Goal: Information Seeking & Learning: Learn about a topic

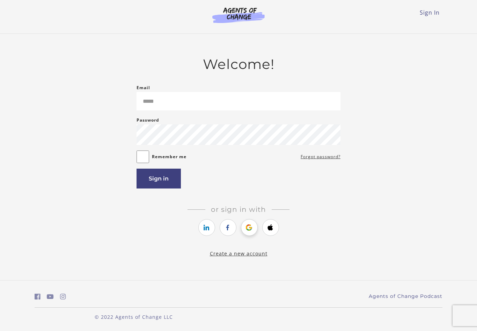
click at [248, 224] on icon "https://courses.thinkific.com/users/auth/google?ss%5Breferral%5D=&ss%5Buser_ret…" at bounding box center [249, 228] width 9 height 8
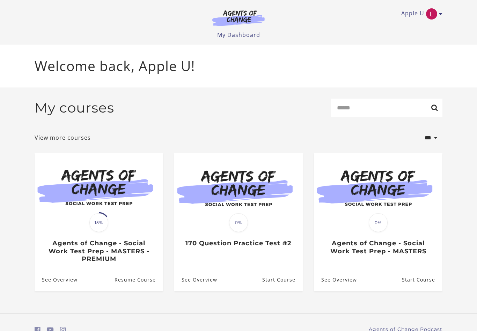
click at [475, 312] on section "**********" at bounding box center [238, 201] width 477 height 226
click at [475, 300] on section "**********" at bounding box center [238, 201] width 477 height 226
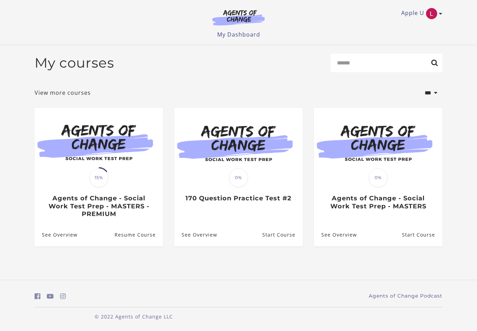
scroll to position [11, 0]
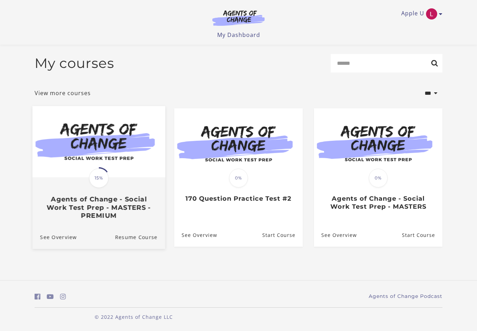
click at [108, 185] on div "Translation missing: en.liquid.partials.dashboard_course_card.progress_descript…" at bounding box center [98, 199] width 133 height 42
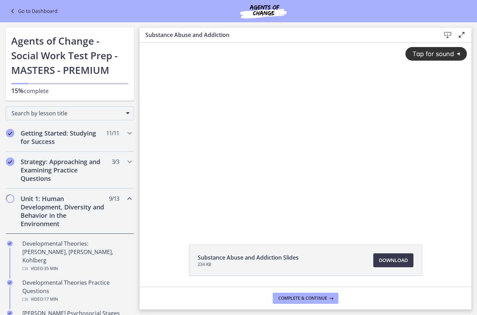
click at [296, 144] on div "Tap for sound @keyframes VOLUME_SMALL_WAVE_FLASH { 0% { opacity: 0; } 33% { opa…" at bounding box center [305, 130] width 331 height 174
click at [268, 215] on div at bounding box center [305, 136] width 331 height 186
click at [303, 150] on div at bounding box center [305, 136] width 331 height 186
click at [283, 203] on div at bounding box center [305, 136] width 331 height 186
click at [306, 184] on div at bounding box center [305, 136] width 331 height 186
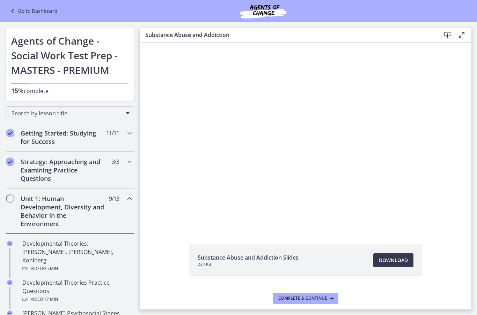
click at [303, 173] on div at bounding box center [305, 136] width 331 height 186
click at [233, 126] on div at bounding box center [305, 136] width 331 height 186
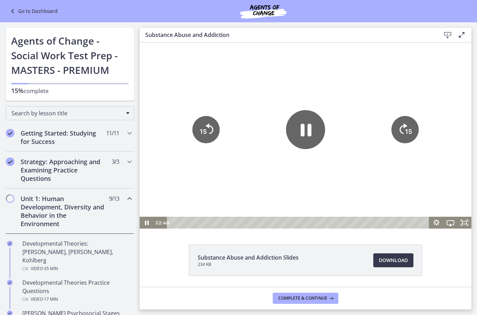
click at [305, 133] on icon "Pause" at bounding box center [305, 129] width 39 height 39
click at [306, 131] on icon "Play Video" at bounding box center [305, 130] width 10 height 14
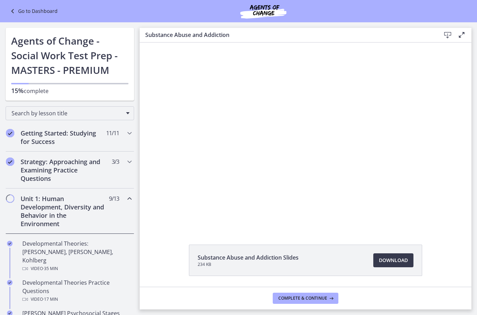
click at [283, 114] on div at bounding box center [305, 136] width 331 height 186
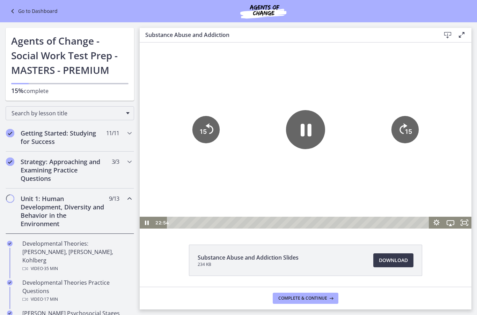
click at [306, 134] on icon "Pause" at bounding box center [305, 129] width 39 height 39
click at [300, 128] on icon "Play Video" at bounding box center [305, 129] width 39 height 39
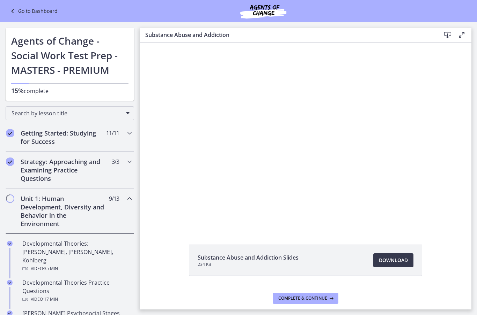
click at [299, 145] on div at bounding box center [305, 136] width 331 height 186
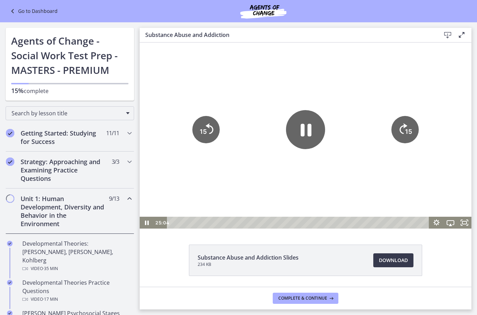
click at [313, 122] on icon "Pause" at bounding box center [305, 129] width 39 height 39
click at [305, 131] on icon "Play Video" at bounding box center [305, 130] width 10 height 14
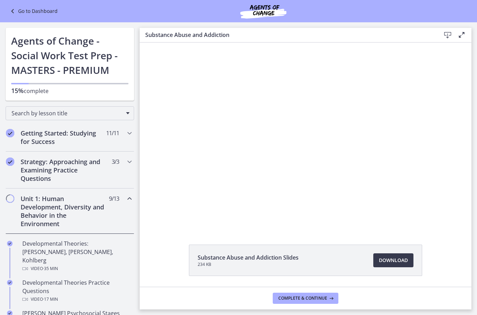
click at [303, 147] on div at bounding box center [305, 136] width 331 height 186
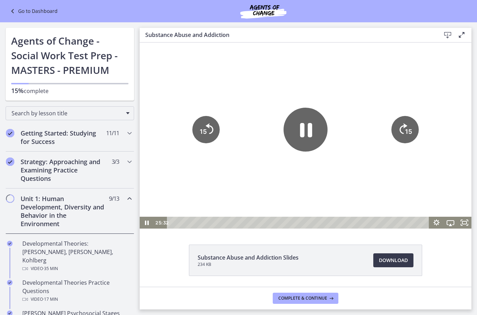
click at [313, 128] on icon "Pause" at bounding box center [305, 130] width 44 height 44
click at [299, 135] on icon "Play Video" at bounding box center [305, 130] width 44 height 44
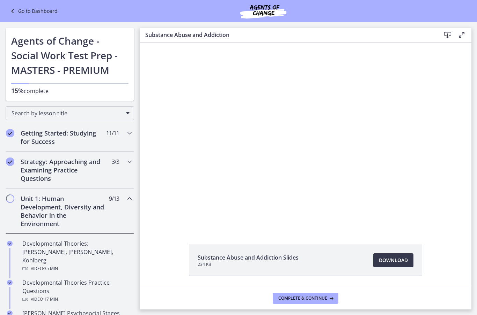
click at [303, 184] on div at bounding box center [305, 136] width 331 height 186
click at [286, 139] on div at bounding box center [305, 136] width 331 height 186
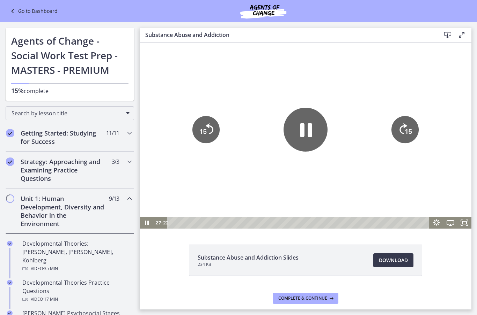
click at [299, 118] on icon "Pause" at bounding box center [305, 130] width 44 height 44
click at [303, 133] on icon "Play Video" at bounding box center [305, 130] width 10 height 14
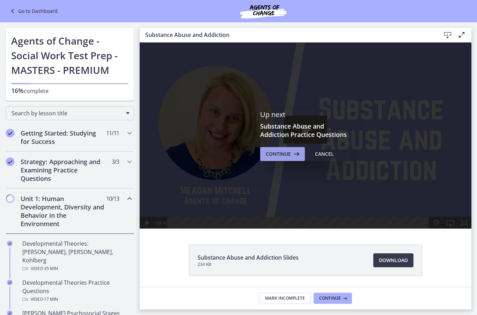
click at [282, 150] on span "Continue" at bounding box center [278, 154] width 25 height 8
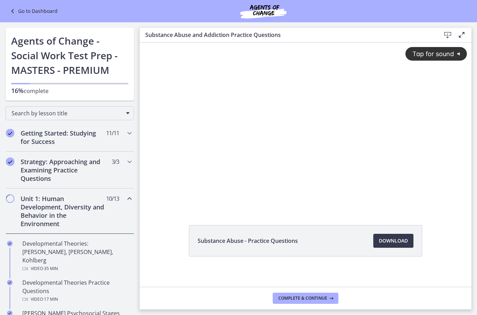
click at [426, 169] on div "Tap for sound @keyframes VOLUME_SMALL_WAVE_FLASH { 0% { opacity: 0; } 33% { opa…" at bounding box center [305, 120] width 331 height 155
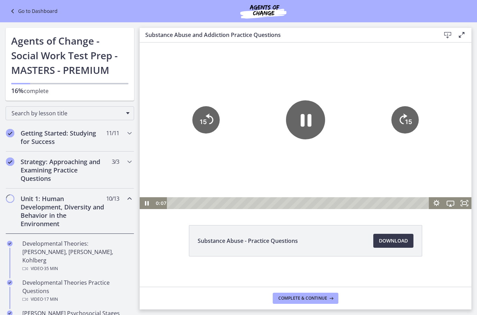
click at [462, 202] on rect "Fullscreen" at bounding box center [464, 203] width 4 height 3
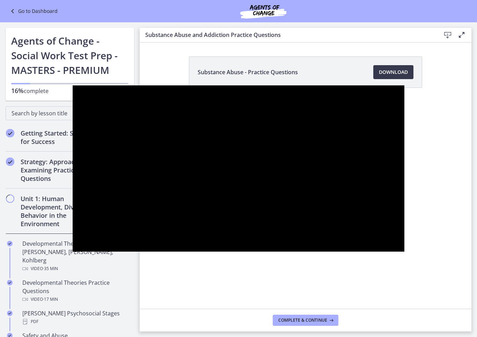
click at [236, 147] on div at bounding box center [238, 168] width 331 height 167
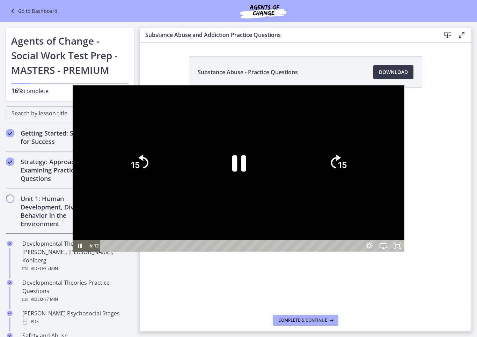
click at [242, 158] on icon "Pause" at bounding box center [239, 163] width 14 height 16
click at [242, 161] on icon "Play Video" at bounding box center [238, 163] width 13 height 18
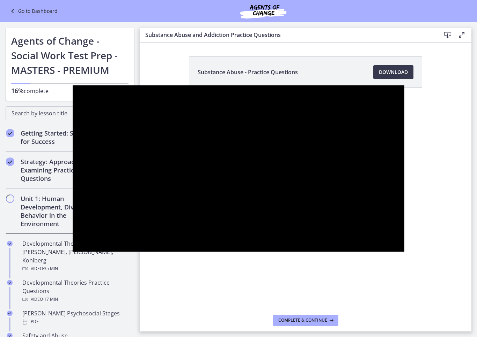
click at [241, 165] on div at bounding box center [238, 168] width 331 height 167
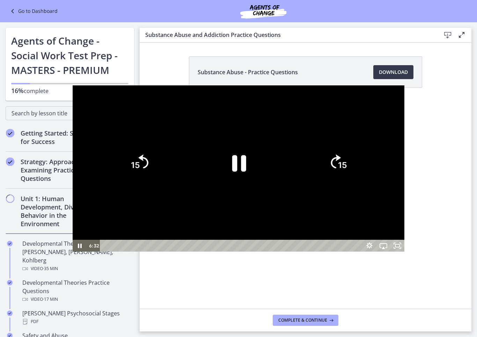
click at [243, 166] on icon "Pause" at bounding box center [239, 163] width 14 height 16
click at [232, 153] on icon "Play Video" at bounding box center [238, 162] width 51 height 51
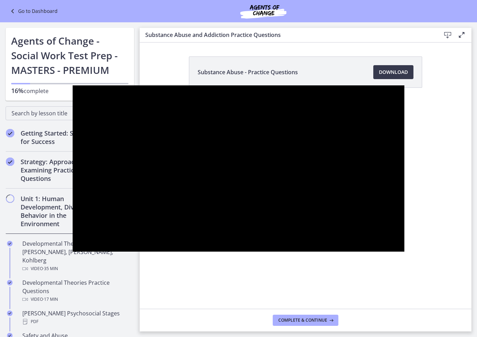
click at [233, 181] on div at bounding box center [238, 168] width 331 height 167
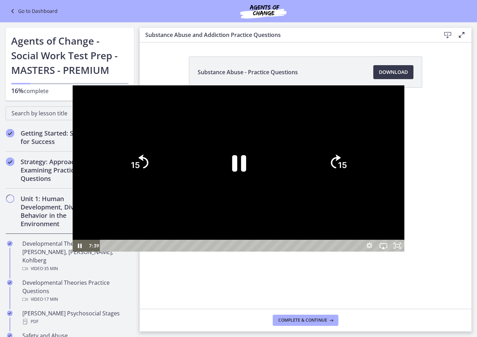
click at [239, 164] on icon "Pause" at bounding box center [238, 162] width 51 height 51
click at [236, 167] on icon "Play Video" at bounding box center [238, 163] width 13 height 18
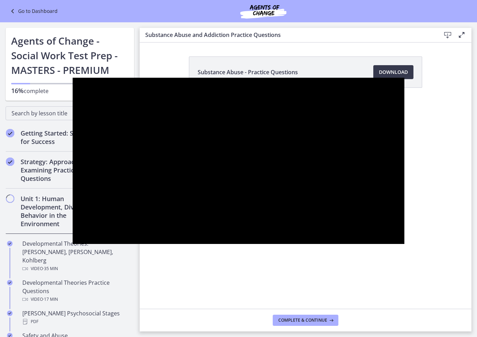
click at [73, 177] on div at bounding box center [238, 161] width 331 height 167
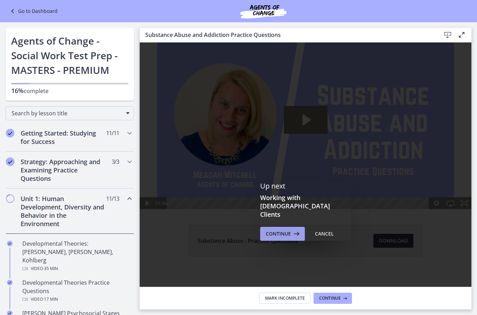
click at [270, 230] on span "Continue" at bounding box center [278, 234] width 25 height 8
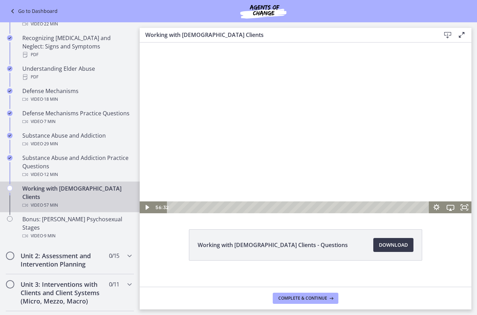
scroll to position [343, 0]
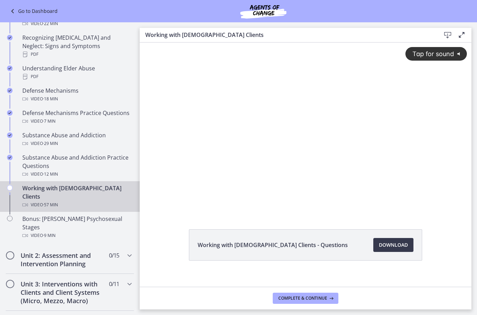
click at [286, 166] on div "Tap for sound @keyframes VOLUME_SMALL_WAVE_FLASH { 0% { opacity: 0; } 33% { opa…" at bounding box center [305, 122] width 331 height 159
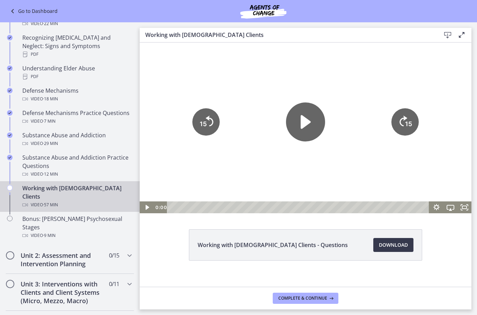
click at [298, 133] on icon "Play Video" at bounding box center [305, 122] width 39 height 39
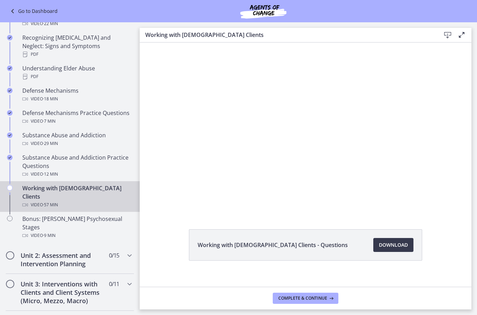
click at [271, 125] on div at bounding box center [305, 128] width 331 height 171
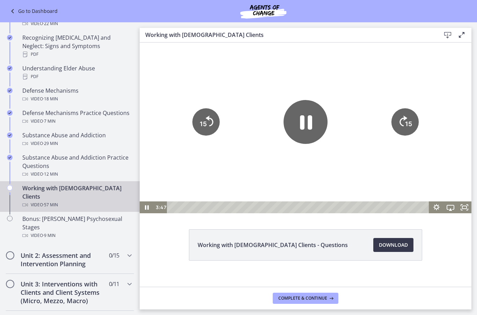
click at [297, 136] on icon "Pause" at bounding box center [305, 122] width 44 height 44
click at [202, 125] on tspan "15" at bounding box center [203, 123] width 7 height 7
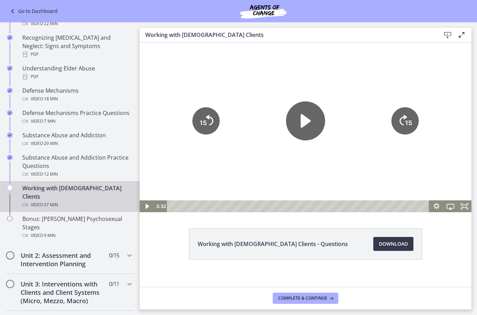
click at [205, 123] on tspan "15" at bounding box center [203, 122] width 7 height 7
click at [312, 124] on icon "Play Video" at bounding box center [305, 121] width 39 height 39
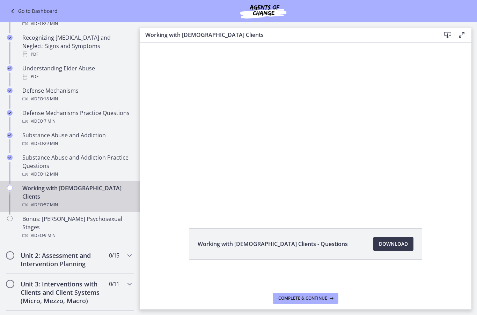
click at [206, 124] on div at bounding box center [305, 127] width 331 height 171
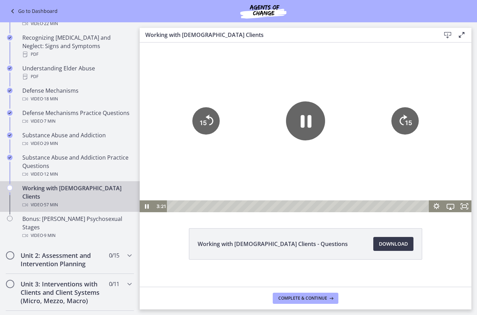
click at [208, 122] on icon "15" at bounding box center [205, 120] width 27 height 27
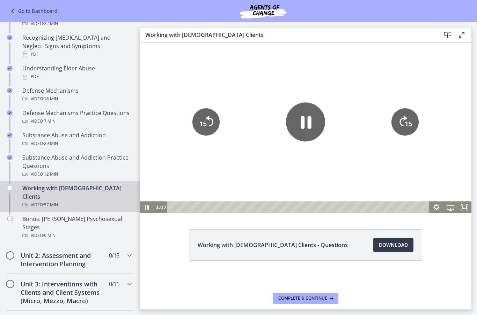
scroll to position [0, 0]
click at [203, 119] on icon "15" at bounding box center [206, 122] width 31 height 31
click at [204, 122] on tspan "15" at bounding box center [203, 123] width 7 height 7
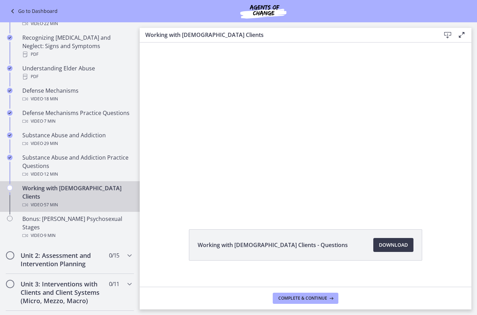
click at [275, 144] on div at bounding box center [305, 128] width 331 height 171
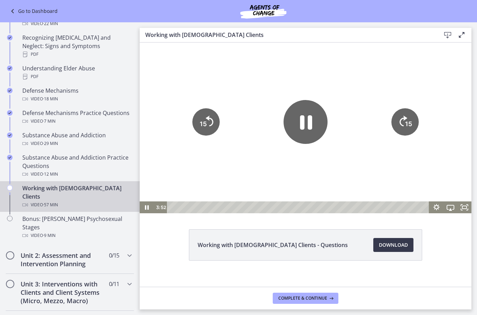
click at [303, 123] on icon "Pause" at bounding box center [306, 123] width 12 height 14
click at [302, 106] on icon "Play Video" at bounding box center [305, 122] width 39 height 39
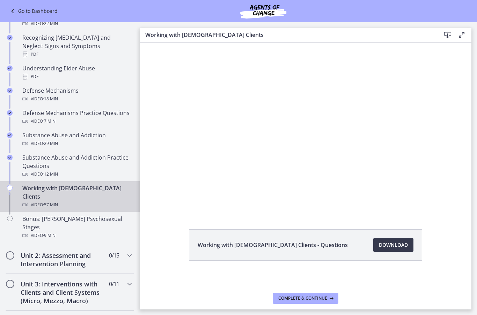
click at [206, 156] on div at bounding box center [305, 128] width 331 height 171
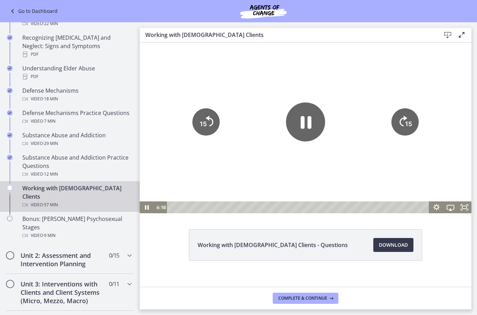
click at [202, 116] on icon "15" at bounding box center [205, 122] width 27 height 27
click at [203, 120] on text "15" at bounding box center [203, 123] width 7 height 7
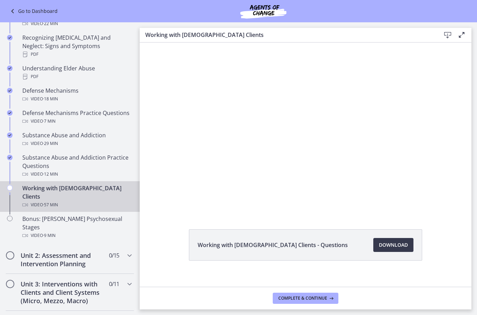
click at [294, 147] on div at bounding box center [305, 128] width 331 height 171
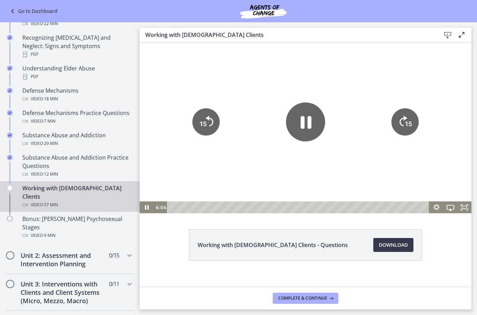
click at [315, 125] on icon "Pause" at bounding box center [305, 122] width 39 height 39
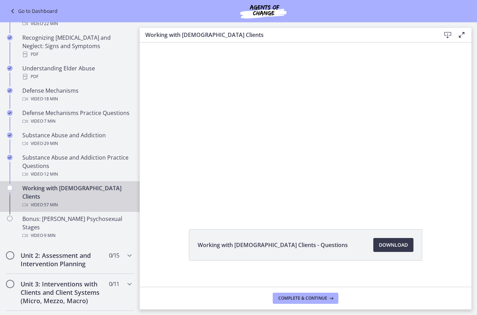
click at [235, 109] on div at bounding box center [305, 128] width 331 height 171
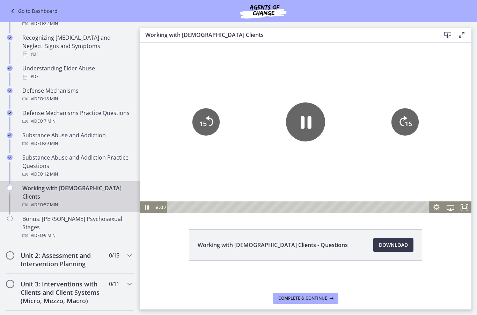
click at [209, 119] on icon "Skip back 15 seconds" at bounding box center [210, 121] width 8 height 10
click at [209, 130] on icon "15" at bounding box center [206, 122] width 31 height 31
click at [207, 117] on icon "Skip back 15 seconds" at bounding box center [210, 121] width 8 height 10
click at [210, 129] on icon "15" at bounding box center [205, 122] width 27 height 27
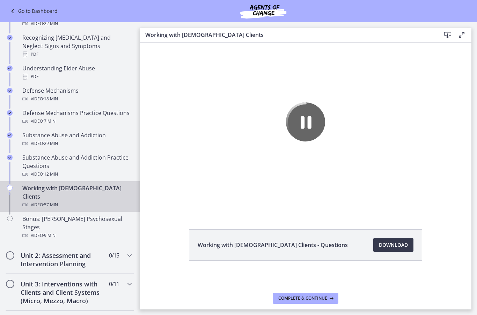
click at [299, 116] on icon "Pause" at bounding box center [305, 122] width 39 height 39
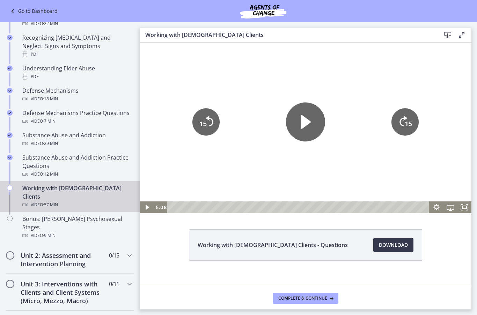
click at [311, 128] on icon "Play Video" at bounding box center [305, 122] width 39 height 39
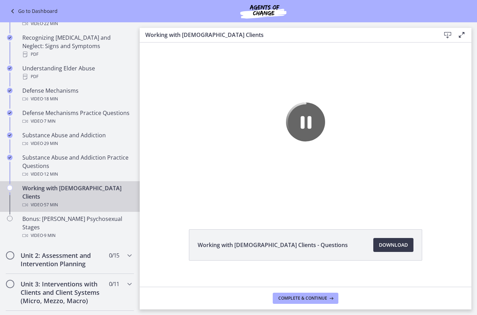
click at [314, 131] on icon "Pause" at bounding box center [305, 122] width 39 height 39
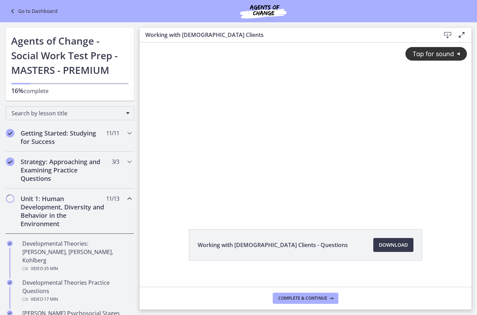
click at [276, 136] on div "Tap for sound @keyframes VOLUME_SMALL_WAVE_FLASH { 0% { opacity: 0; } 33% { opa…" at bounding box center [305, 122] width 331 height 159
click at [257, 135] on div at bounding box center [305, 128] width 331 height 171
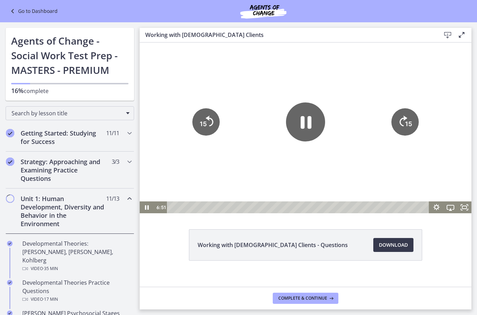
click at [314, 121] on icon "Pause" at bounding box center [305, 122] width 39 height 39
click at [314, 131] on icon "Play Video" at bounding box center [305, 122] width 39 height 39
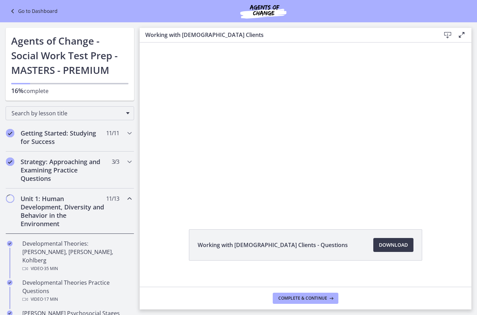
click at [442, 182] on div at bounding box center [305, 128] width 331 height 171
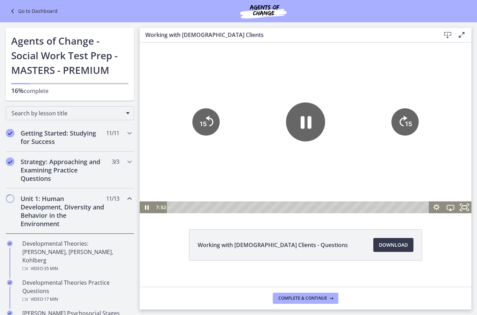
click at [467, 203] on icon "Fullscreen" at bounding box center [464, 208] width 17 height 14
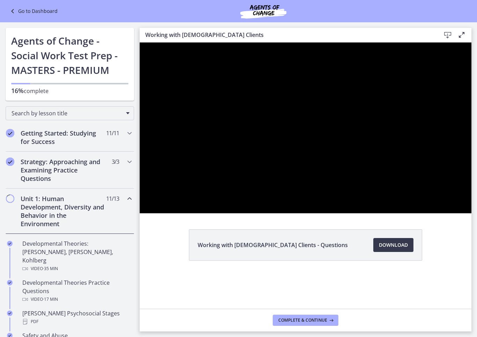
click at [375, 208] on div at bounding box center [305, 128] width 331 height 171
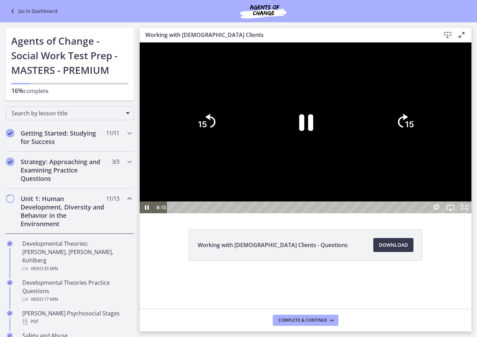
click at [331, 148] on icon "Pause" at bounding box center [305, 122] width 51 height 51
click at [331, 148] on icon "Play Video" at bounding box center [305, 122] width 51 height 51
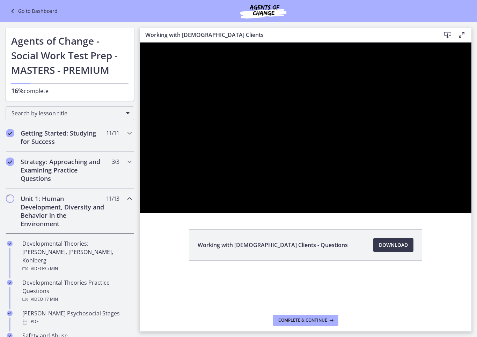
click at [375, 200] on div at bounding box center [305, 128] width 331 height 171
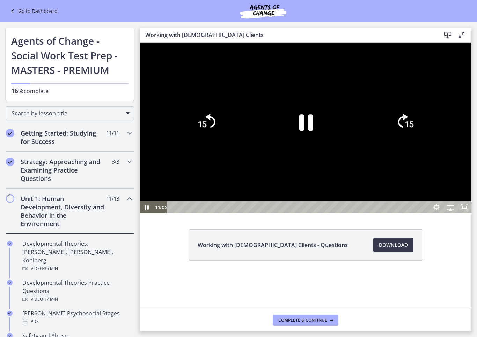
click at [313, 131] on icon "Pause" at bounding box center [306, 122] width 14 height 16
click at [331, 148] on icon "Play Video" at bounding box center [305, 122] width 51 height 51
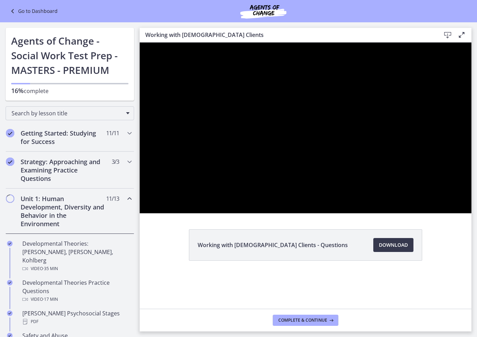
click at [367, 178] on div at bounding box center [305, 128] width 331 height 171
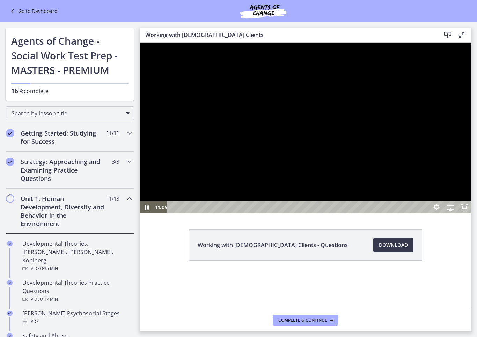
click at [367, 178] on div at bounding box center [305, 128] width 331 height 171
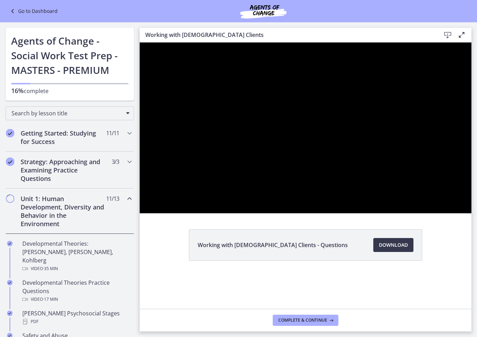
click at [364, 208] on div at bounding box center [305, 128] width 331 height 171
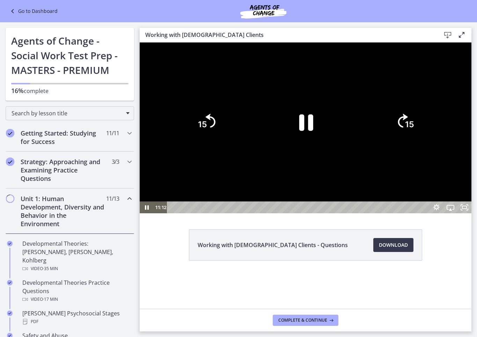
click at [224, 140] on icon "15" at bounding box center [206, 122] width 36 height 36
click at [226, 142] on icon "15" at bounding box center [206, 122] width 40 height 40
click at [224, 140] on icon "15" at bounding box center [206, 122] width 36 height 36
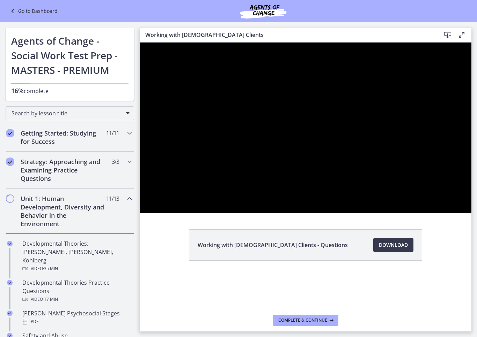
click at [378, 214] on div at bounding box center [305, 128] width 331 height 171
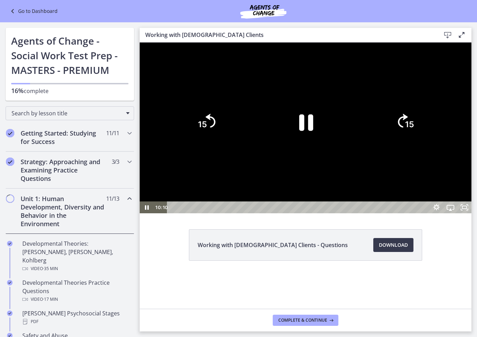
click at [313, 131] on icon "Pause" at bounding box center [306, 122] width 14 height 16
click at [331, 148] on icon "Play Video" at bounding box center [305, 122] width 51 height 51
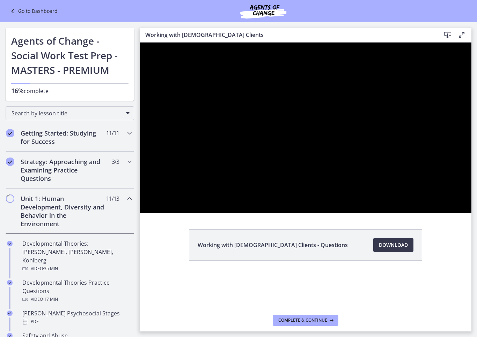
click at [363, 197] on div at bounding box center [305, 128] width 331 height 171
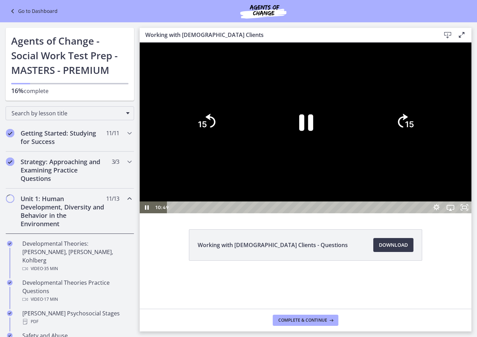
click at [313, 131] on icon "Pause" at bounding box center [306, 122] width 14 height 16
click at [312, 131] on icon "Play Video" at bounding box center [305, 122] width 13 height 18
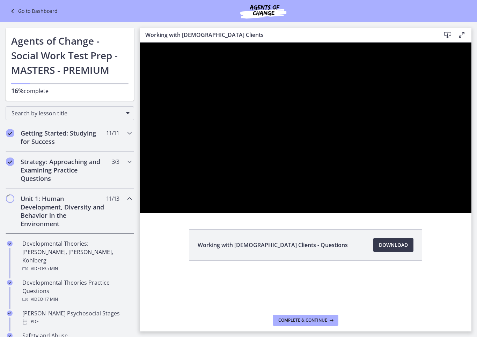
click at [363, 200] on div at bounding box center [305, 128] width 331 height 171
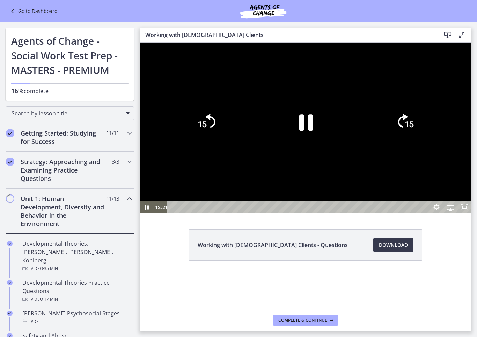
click at [331, 148] on icon "Pause" at bounding box center [305, 122] width 51 height 51
click at [331, 148] on icon "Play Video" at bounding box center [305, 122] width 51 height 51
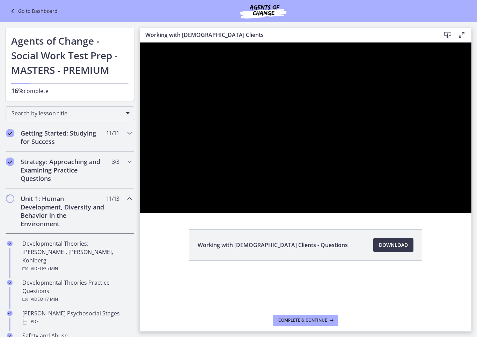
click at [369, 200] on div at bounding box center [305, 128] width 331 height 171
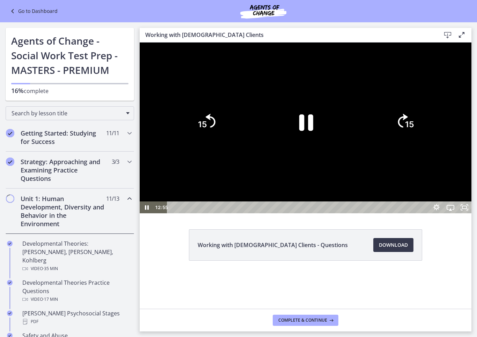
click at [331, 148] on icon "Pause" at bounding box center [305, 122] width 51 height 51
click at [331, 148] on icon "Play Video" at bounding box center [305, 122] width 51 height 51
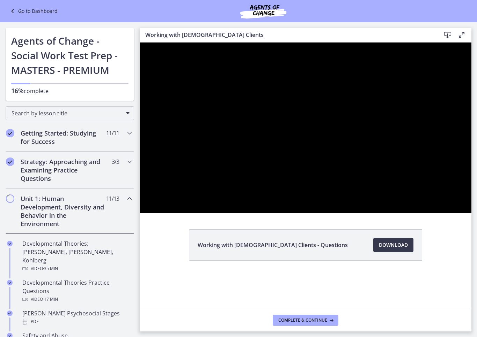
click at [372, 200] on div at bounding box center [305, 128] width 331 height 171
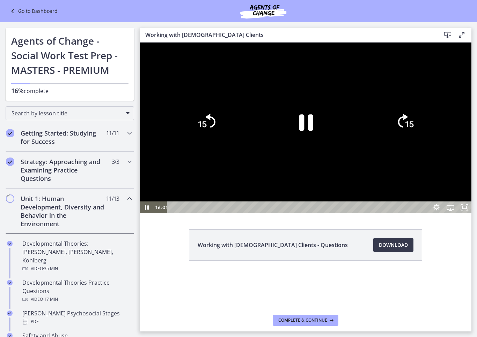
click at [331, 148] on icon "Pause" at bounding box center [305, 122] width 51 height 51
click at [215, 128] on icon "Skip back 15 seconds" at bounding box center [211, 121] width 10 height 14
click at [207, 129] on tspan "15" at bounding box center [202, 124] width 9 height 10
click at [224, 140] on icon "15" at bounding box center [206, 122] width 36 height 36
click at [312, 131] on icon "Play Video" at bounding box center [305, 122] width 13 height 18
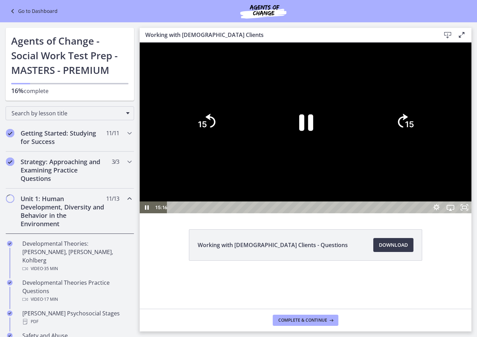
click at [313, 131] on icon "Pause" at bounding box center [306, 122] width 14 height 16
click at [312, 131] on icon "Play Video" at bounding box center [305, 122] width 13 height 18
click at [334, 151] on icon "Pause" at bounding box center [305, 122] width 57 height 57
click at [312, 131] on icon "Play Video" at bounding box center [305, 122] width 13 height 18
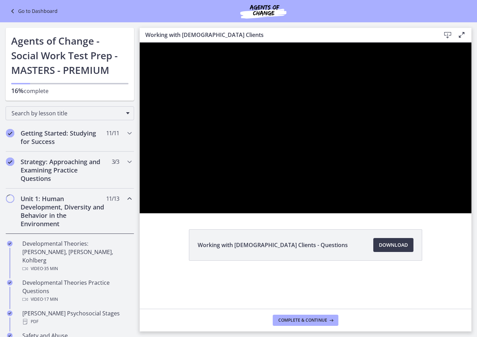
click at [378, 213] on div at bounding box center [305, 128] width 331 height 171
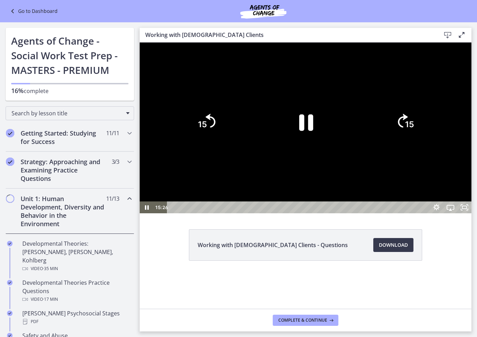
click at [313, 131] on icon "Pause" at bounding box center [306, 122] width 14 height 16
click at [220, 142] on icon "15" at bounding box center [206, 122] width 40 height 40
click at [220, 113] on icon "15" at bounding box center [206, 91] width 44 height 44
click at [226, 142] on icon "15" at bounding box center [206, 122] width 40 height 40
click at [331, 148] on icon "Play Video" at bounding box center [305, 122] width 51 height 51
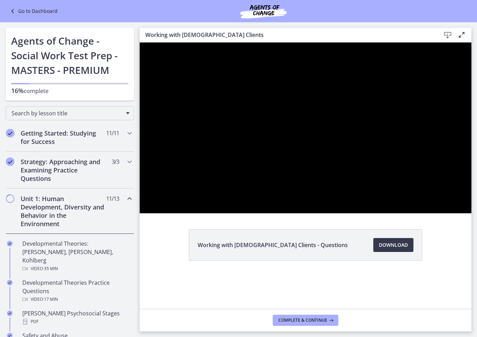
click at [350, 206] on div at bounding box center [305, 128] width 331 height 171
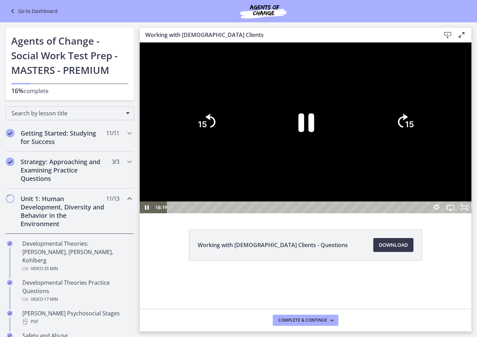
click at [334, 151] on icon "Pause" at bounding box center [305, 122] width 57 height 57
click at [224, 140] on icon "15" at bounding box center [206, 122] width 36 height 36
click at [331, 148] on icon "Play Video" at bounding box center [305, 122] width 51 height 51
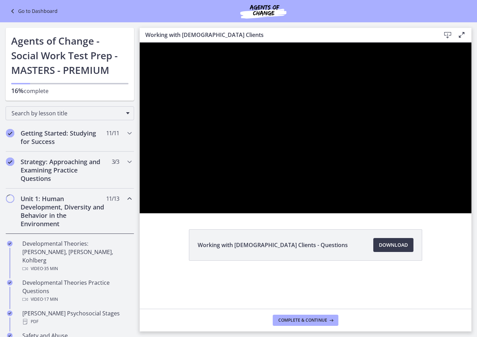
click at [374, 181] on div at bounding box center [305, 128] width 331 height 171
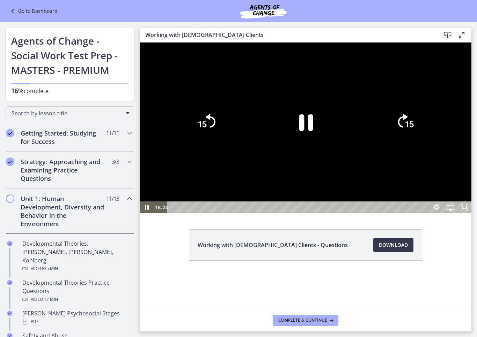
click at [331, 148] on icon "Pause" at bounding box center [305, 122] width 51 height 51
click at [312, 131] on icon "Play Video" at bounding box center [305, 122] width 13 height 18
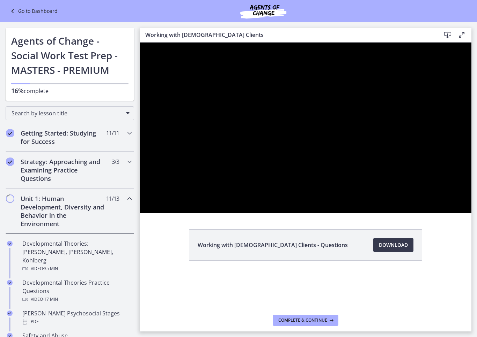
click at [375, 200] on div at bounding box center [305, 128] width 331 height 171
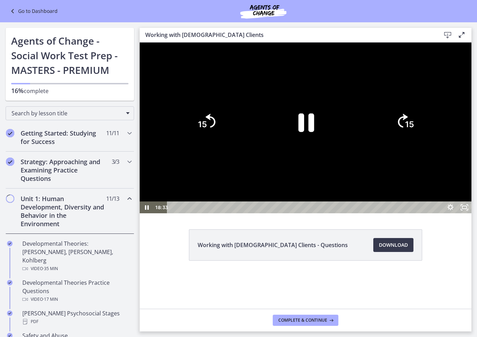
click at [314, 132] on icon "Pause" at bounding box center [306, 122] width 16 height 18
click at [331, 148] on icon "Play Video" at bounding box center [305, 122] width 51 height 51
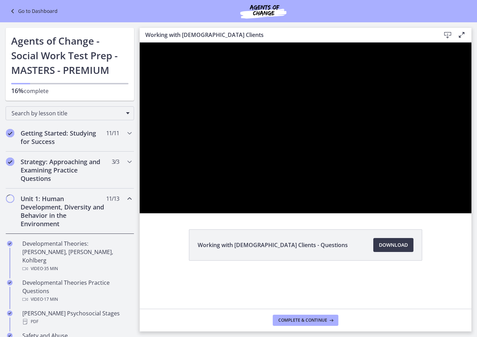
click at [301, 201] on div at bounding box center [305, 128] width 331 height 171
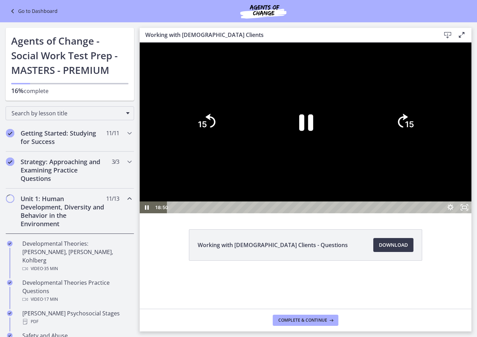
click at [207, 129] on tspan "15" at bounding box center [202, 124] width 9 height 10
click at [207, 130] on tspan "15" at bounding box center [202, 124] width 10 height 11
click at [331, 148] on icon "Pause" at bounding box center [305, 122] width 51 height 51
click at [331, 148] on icon "Play Video" at bounding box center [305, 122] width 51 height 51
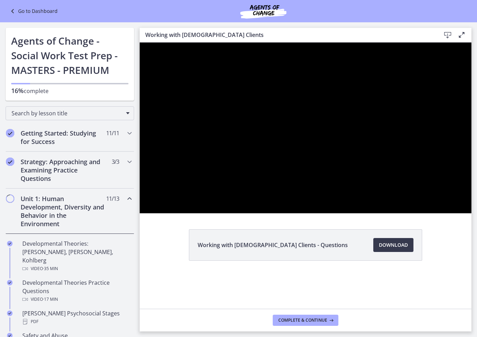
click at [362, 196] on div at bounding box center [305, 128] width 331 height 171
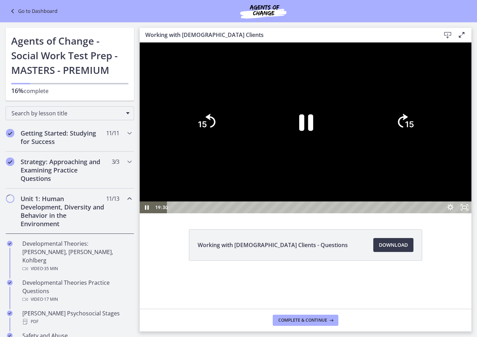
click at [224, 140] on icon "15" at bounding box center [206, 122] width 36 height 36
click at [331, 148] on icon "Pause" at bounding box center [305, 122] width 51 height 51
click at [331, 148] on icon "Play Video" at bounding box center [305, 122] width 51 height 51
click at [471, 149] on div at bounding box center [305, 128] width 331 height 171
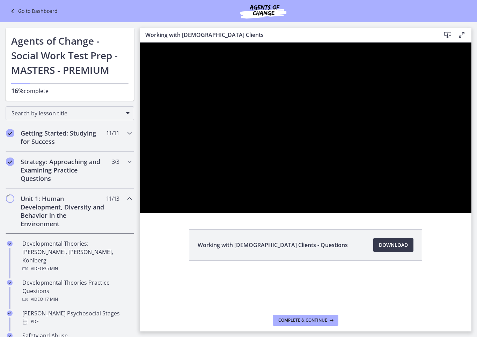
click at [377, 206] on div at bounding box center [305, 128] width 331 height 171
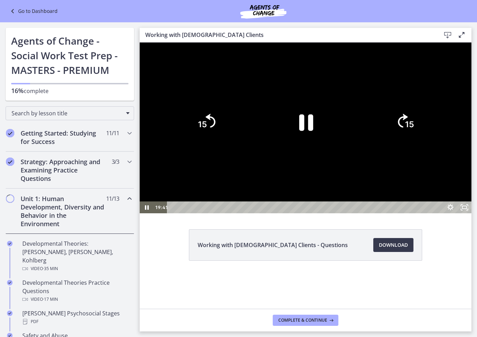
click at [331, 148] on icon "Pause" at bounding box center [305, 122] width 51 height 51
click at [334, 151] on icon "Play Video" at bounding box center [305, 122] width 57 height 57
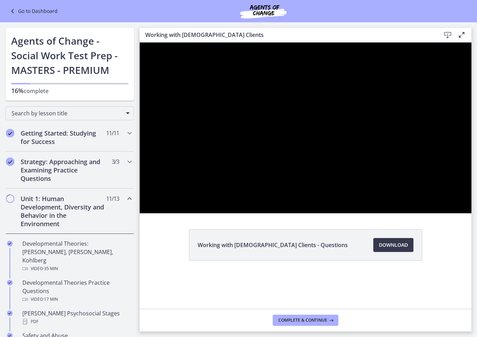
click at [372, 214] on div at bounding box center [305, 128] width 331 height 171
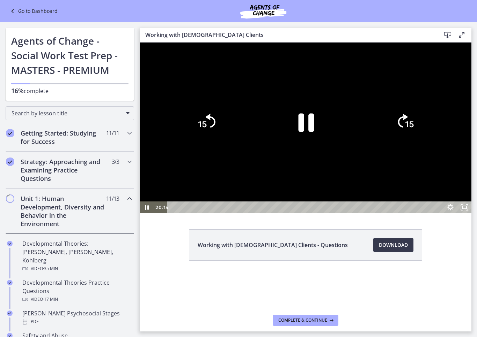
click at [314, 132] on icon "Pause" at bounding box center [306, 122] width 16 height 18
click at [331, 148] on icon "Play Video" at bounding box center [305, 122] width 51 height 51
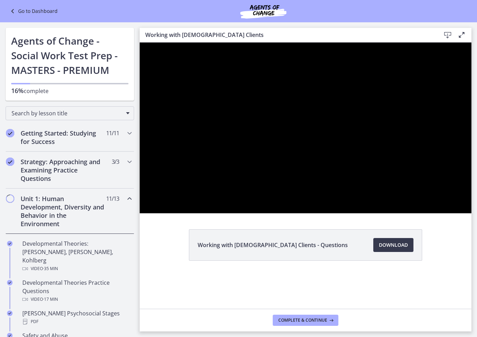
click at [340, 210] on div at bounding box center [305, 128] width 331 height 171
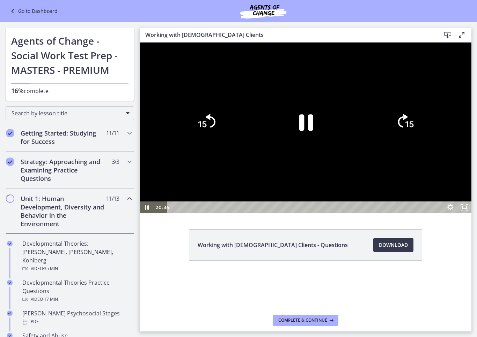
click at [331, 148] on icon "Pause" at bounding box center [305, 122] width 51 height 51
click at [406, 214] on div at bounding box center [305, 128] width 331 height 171
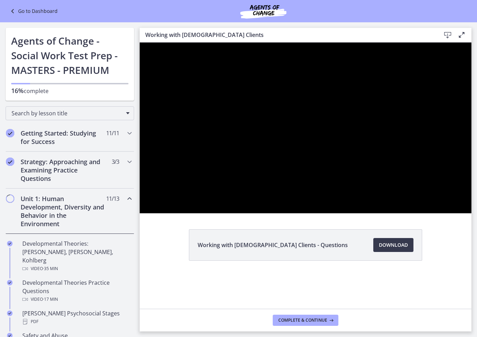
click at [372, 183] on div at bounding box center [305, 128] width 331 height 171
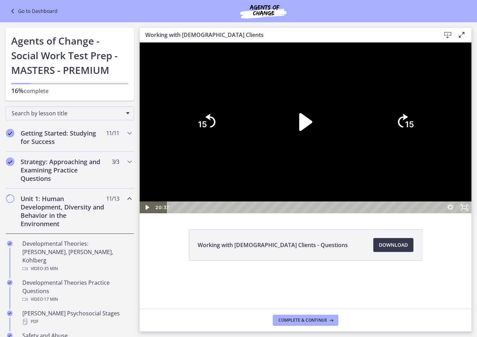
click at [312, 131] on icon "Play Video" at bounding box center [305, 122] width 13 height 18
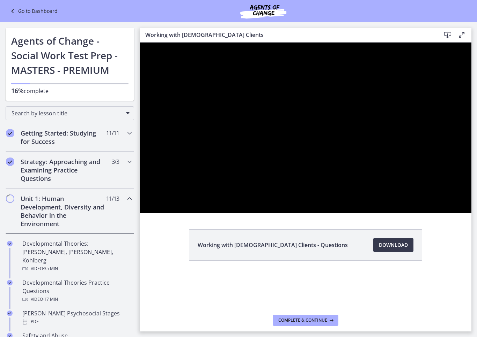
click at [263, 197] on div at bounding box center [305, 128] width 331 height 171
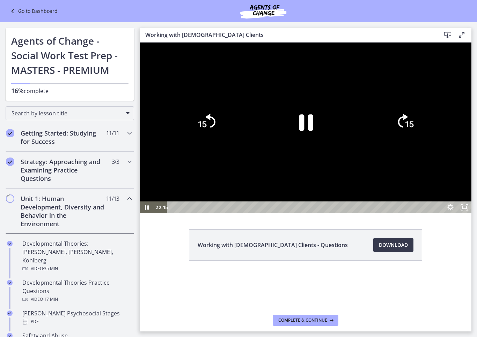
click at [215, 128] on icon "Skip back 15 seconds" at bounding box center [211, 121] width 10 height 14
click at [224, 140] on icon "15" at bounding box center [206, 122] width 36 height 36
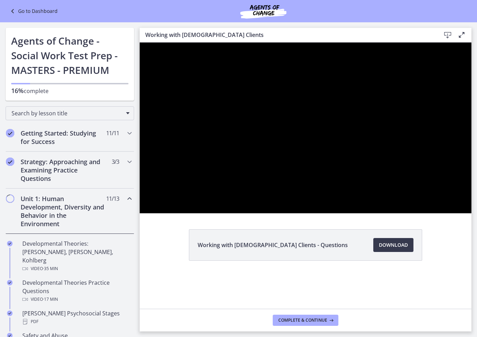
click at [344, 214] on div at bounding box center [305, 128] width 331 height 171
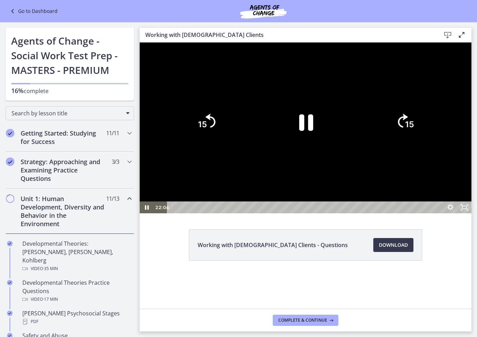
click at [313, 131] on icon "Pause" at bounding box center [306, 122] width 14 height 16
click at [313, 132] on icon "Play Video" at bounding box center [305, 122] width 15 height 20
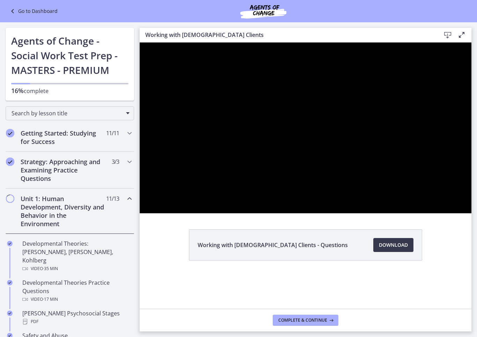
click at [364, 206] on div at bounding box center [305, 128] width 331 height 171
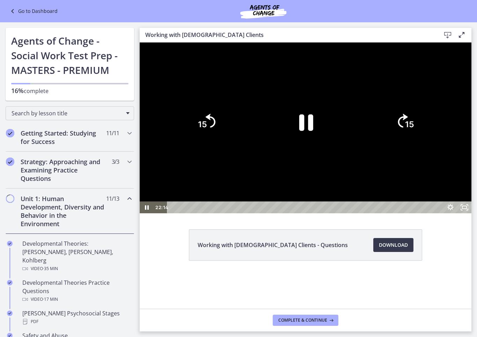
click at [331, 148] on icon "Pause" at bounding box center [305, 122] width 51 height 51
click at [312, 131] on icon "Play Video" at bounding box center [305, 122] width 13 height 18
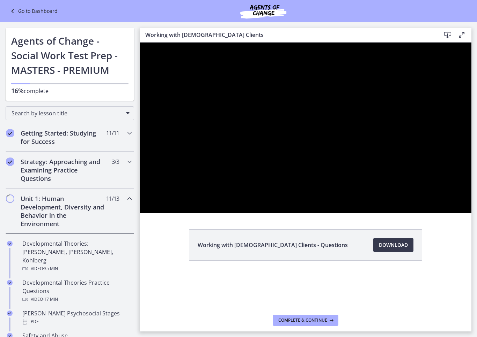
click at [386, 214] on div at bounding box center [305, 128] width 331 height 171
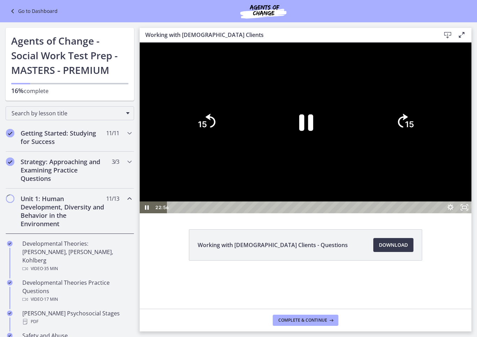
click at [313, 131] on icon "Pause" at bounding box center [306, 122] width 14 height 16
click at [312, 131] on icon "Play Video" at bounding box center [305, 122] width 13 height 18
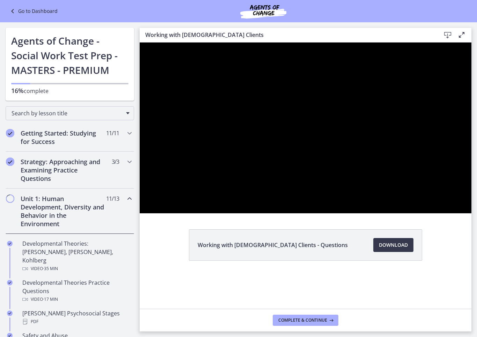
click at [334, 203] on div at bounding box center [305, 128] width 331 height 171
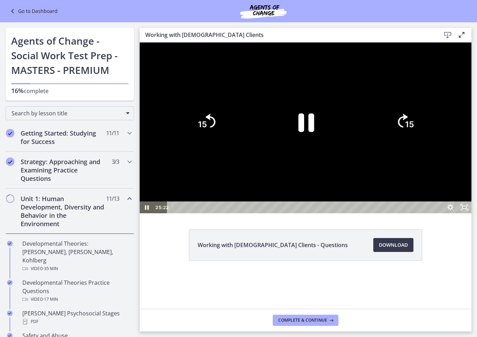
click at [334, 151] on icon "Pause" at bounding box center [305, 122] width 57 height 57
click at [331, 148] on icon "Play Video" at bounding box center [305, 122] width 51 height 51
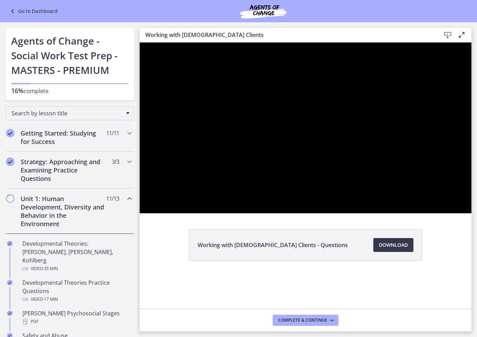
click at [366, 203] on div at bounding box center [305, 128] width 331 height 171
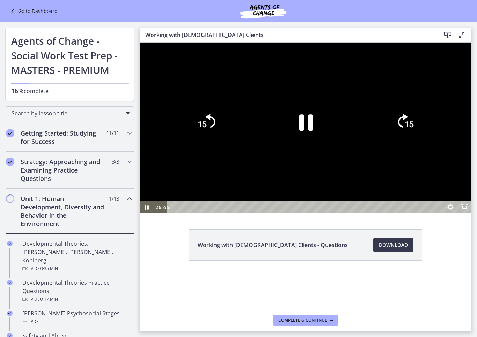
click at [331, 148] on icon "Pause" at bounding box center [305, 122] width 51 height 51
click at [331, 148] on icon "Play Video" at bounding box center [305, 122] width 51 height 51
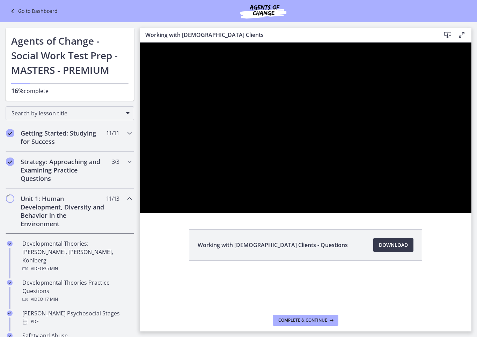
click at [365, 203] on div at bounding box center [305, 128] width 331 height 171
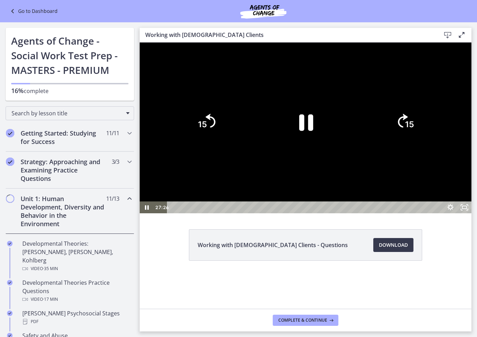
click at [224, 140] on icon "15" at bounding box center [206, 122] width 36 height 36
click at [215, 128] on icon "Skip back 15 seconds" at bounding box center [211, 121] width 10 height 14
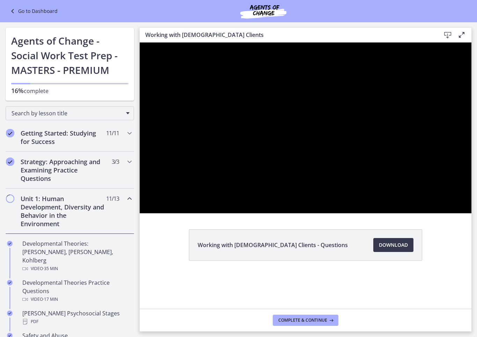
click at [359, 214] on div at bounding box center [305, 128] width 331 height 171
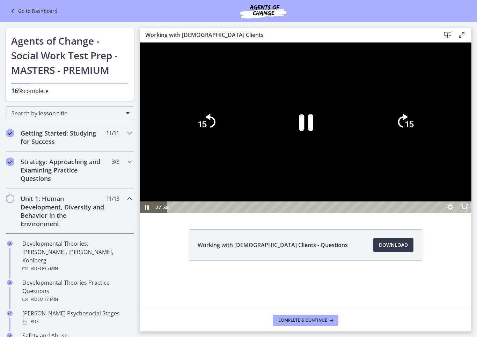
click at [331, 148] on icon "Pause" at bounding box center [305, 122] width 51 height 51
click at [313, 132] on icon "Play Video" at bounding box center [305, 122] width 15 height 20
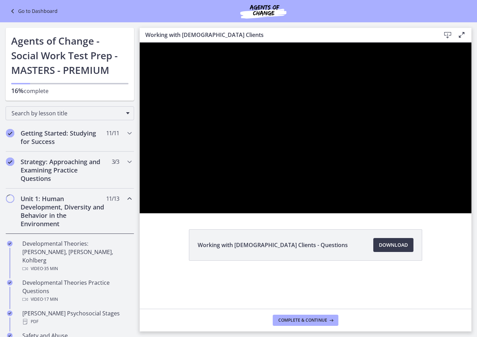
click at [392, 191] on div at bounding box center [305, 128] width 331 height 171
click at [359, 209] on div at bounding box center [305, 128] width 331 height 171
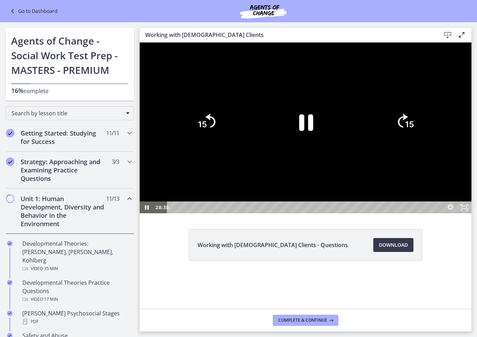
click at [331, 148] on icon "Pause" at bounding box center [305, 122] width 51 height 51
click at [331, 148] on icon "Play Video" at bounding box center [305, 122] width 51 height 51
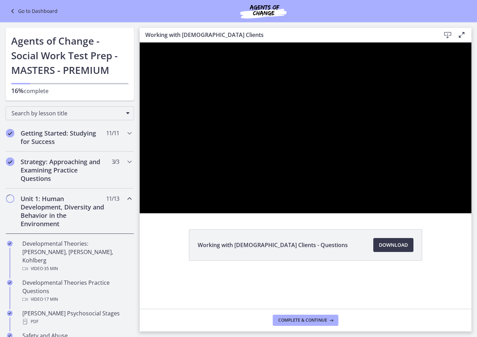
click at [379, 210] on div at bounding box center [305, 128] width 331 height 171
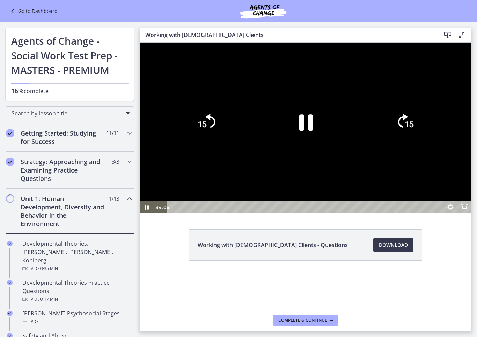
click at [215, 128] on icon "Skip back 15 seconds" at bounding box center [211, 121] width 10 height 14
click at [224, 140] on icon "15" at bounding box center [206, 122] width 36 height 36
click at [226, 142] on icon "15" at bounding box center [206, 122] width 40 height 40
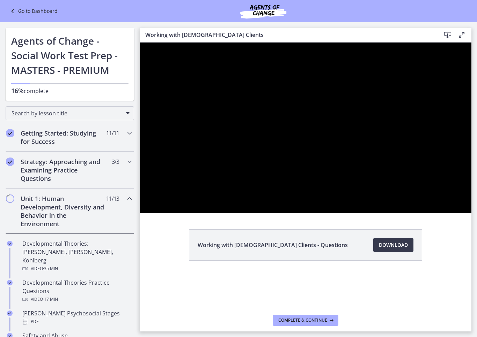
click at [330, 207] on div at bounding box center [305, 128] width 331 height 171
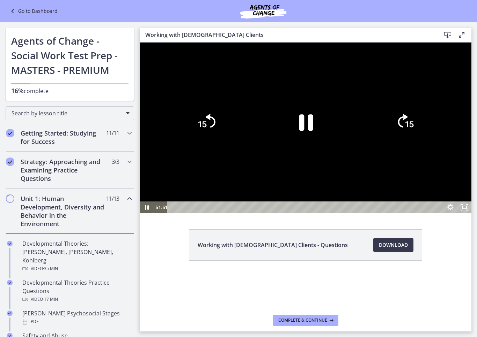
click at [331, 148] on icon "Pause" at bounding box center [305, 122] width 51 height 51
